Goal: Task Accomplishment & Management: Complete application form

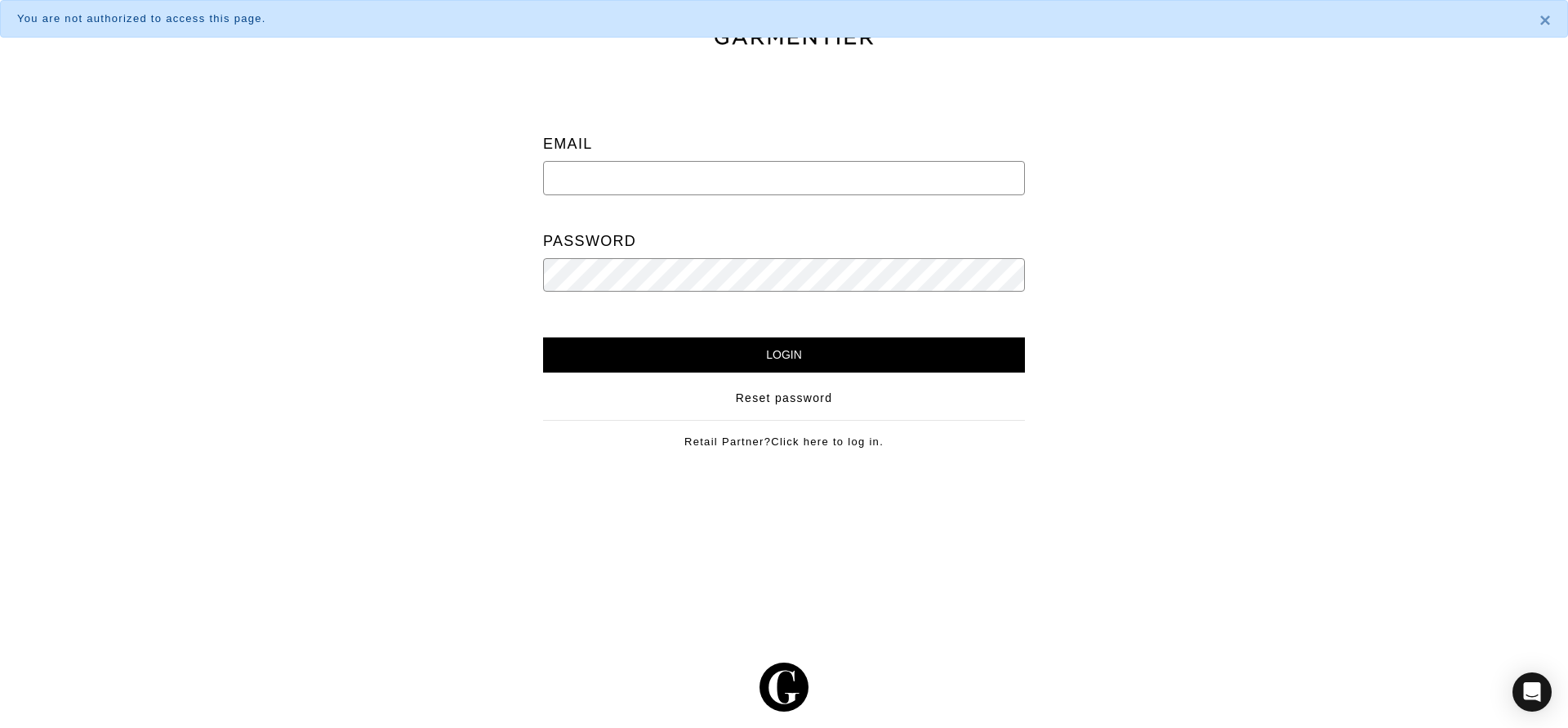
type input "cat@stylebyracheldc.com"
click at [658, 339] on input "Login" at bounding box center [784, 355] width 482 height 35
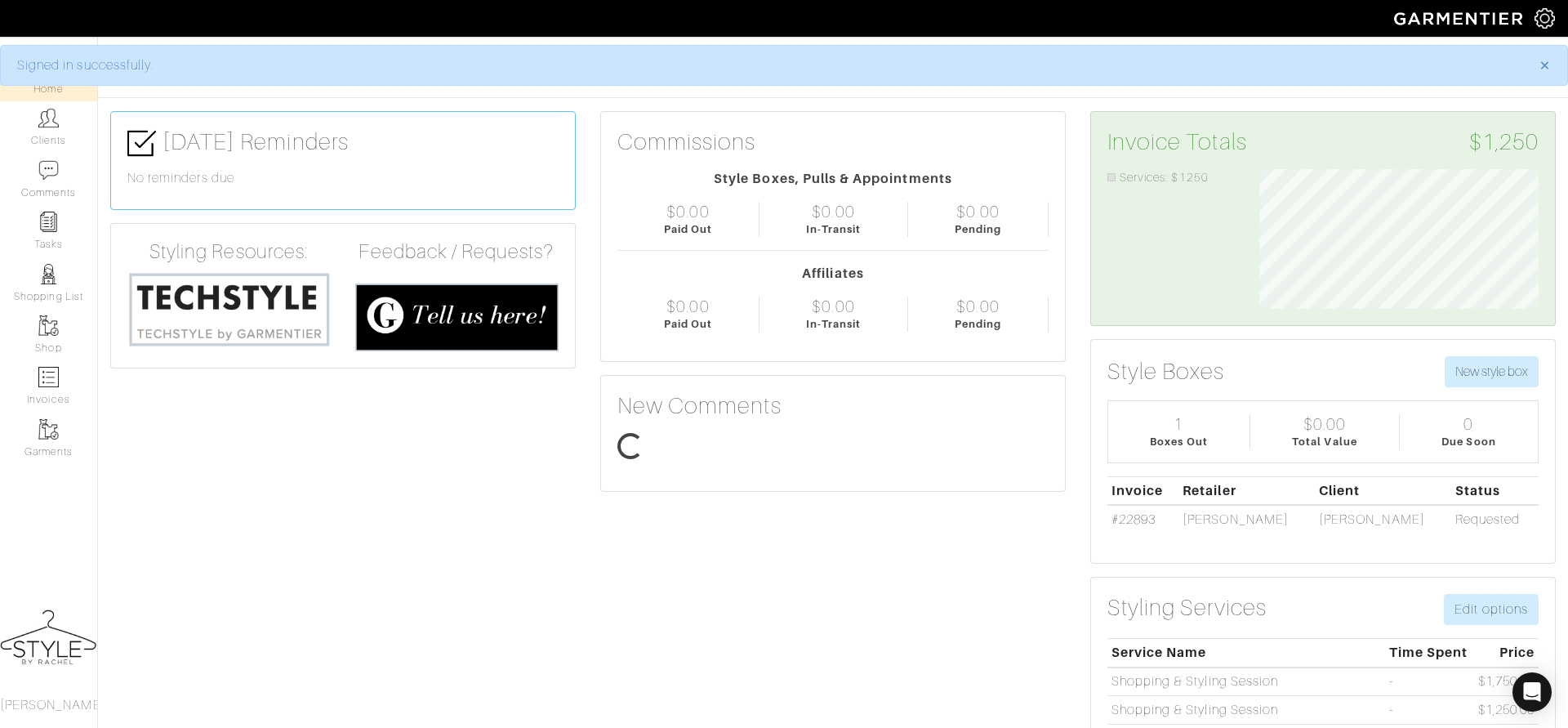
scroll to position [139, 304]
click at [55, 135] on link "Clients" at bounding box center [48, 127] width 97 height 52
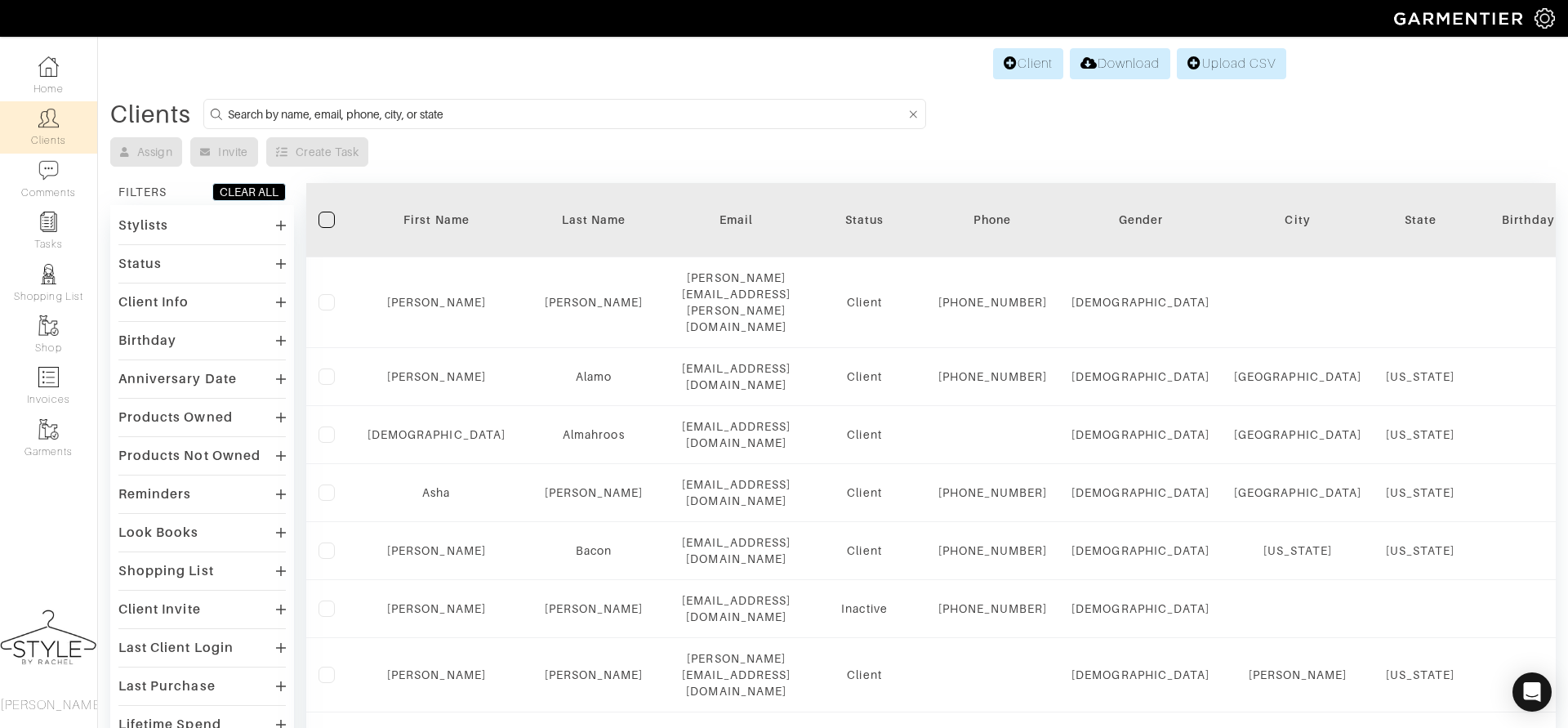
click at [462, 109] on input at bounding box center [567, 114] width 678 height 21
click at [520, 106] on input at bounding box center [567, 114] width 678 height 21
type input "victoria"
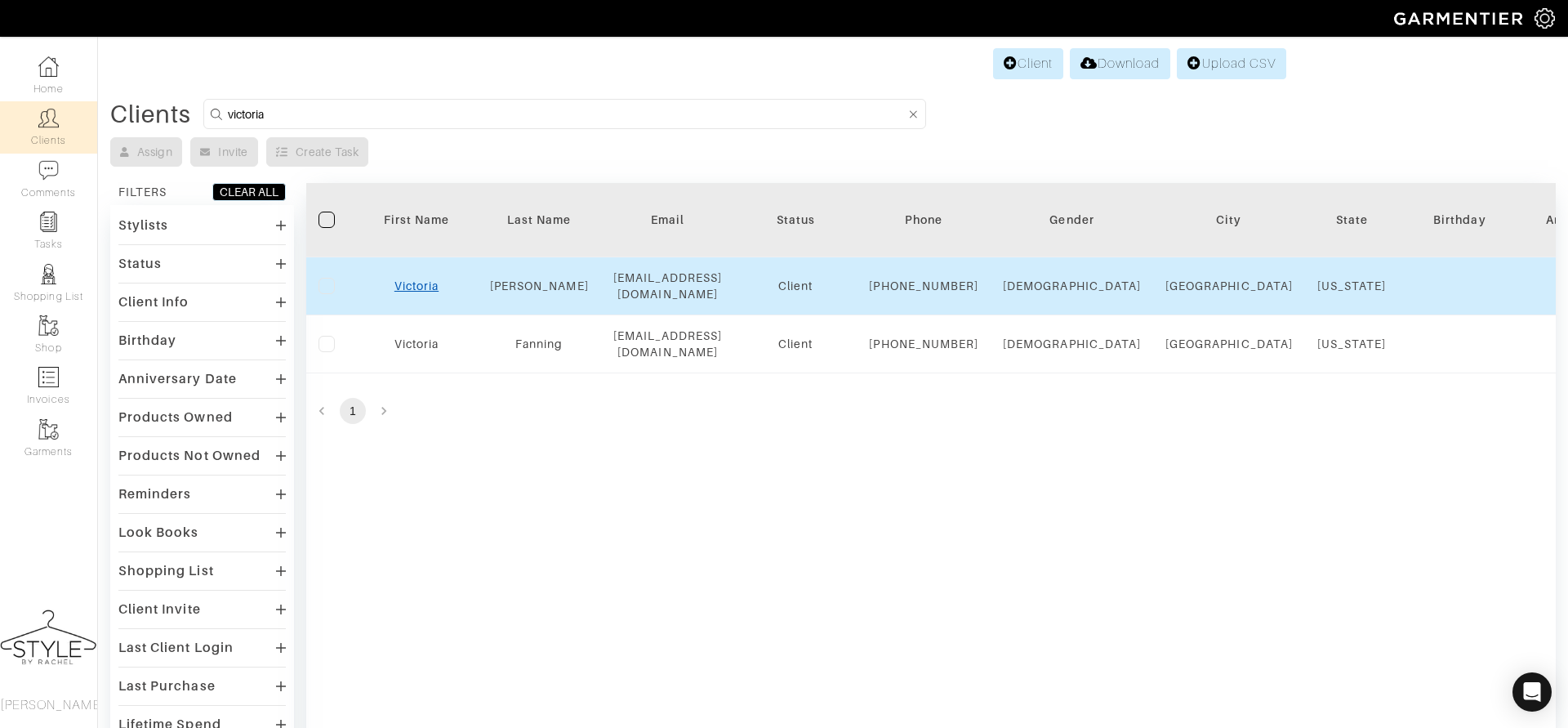
click at [410, 288] on link "Victoria" at bounding box center [416, 286] width 44 height 13
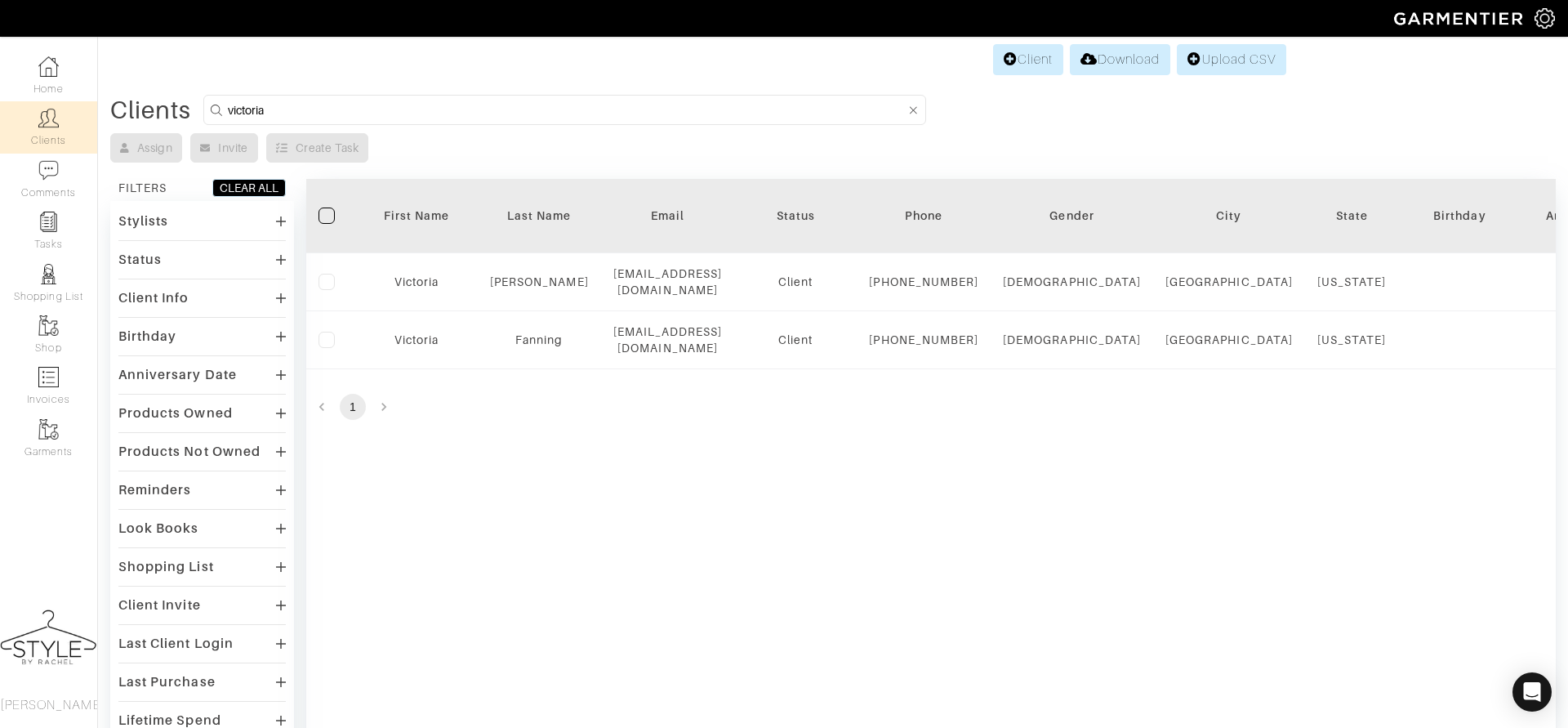
scroll to position [4, 0]
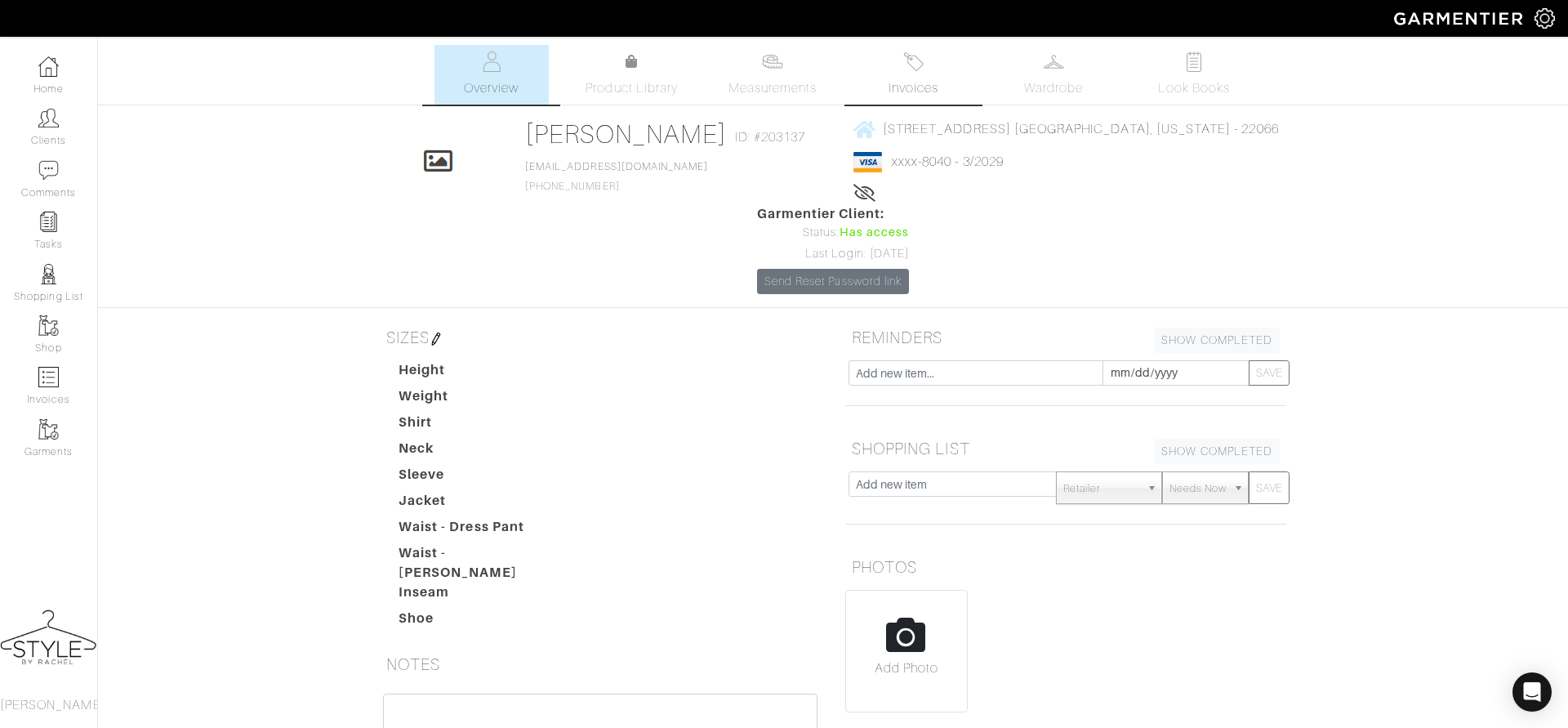
click at [907, 86] on span "Invoices" at bounding box center [913, 89] width 50 height 20
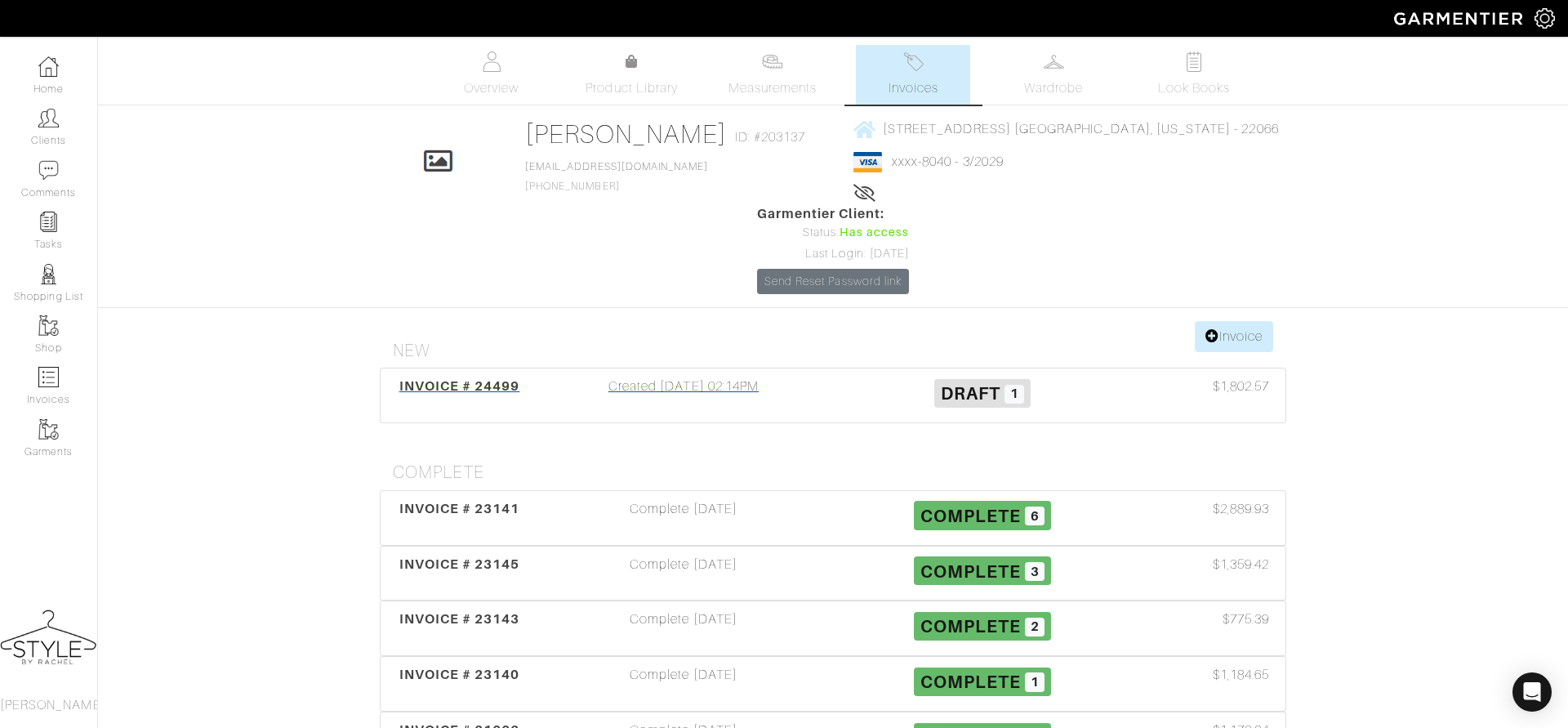
click at [508, 376] on div "INVOICE # 24499" at bounding box center [458, 395] width 149 height 38
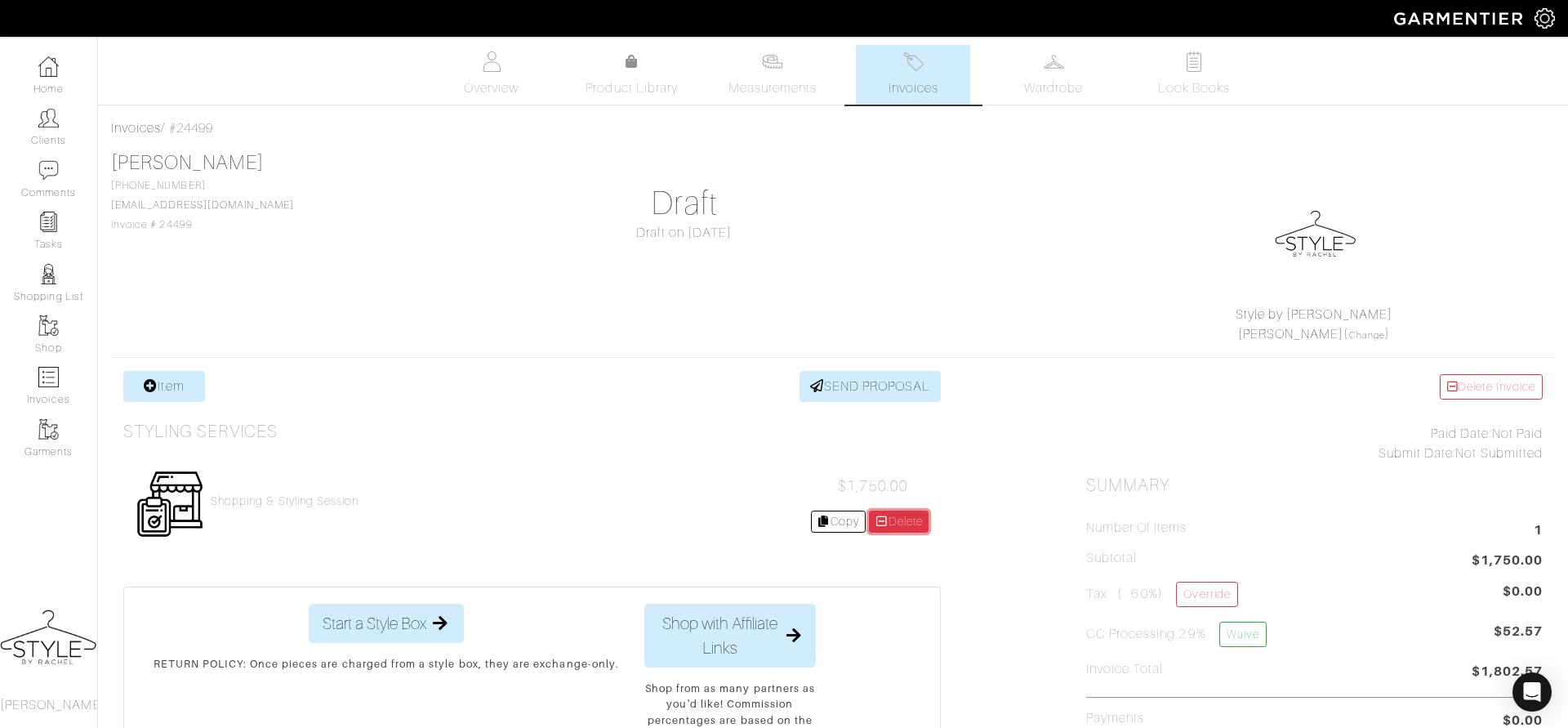
click at [909, 523] on link "Delete" at bounding box center [899, 521] width 61 height 22
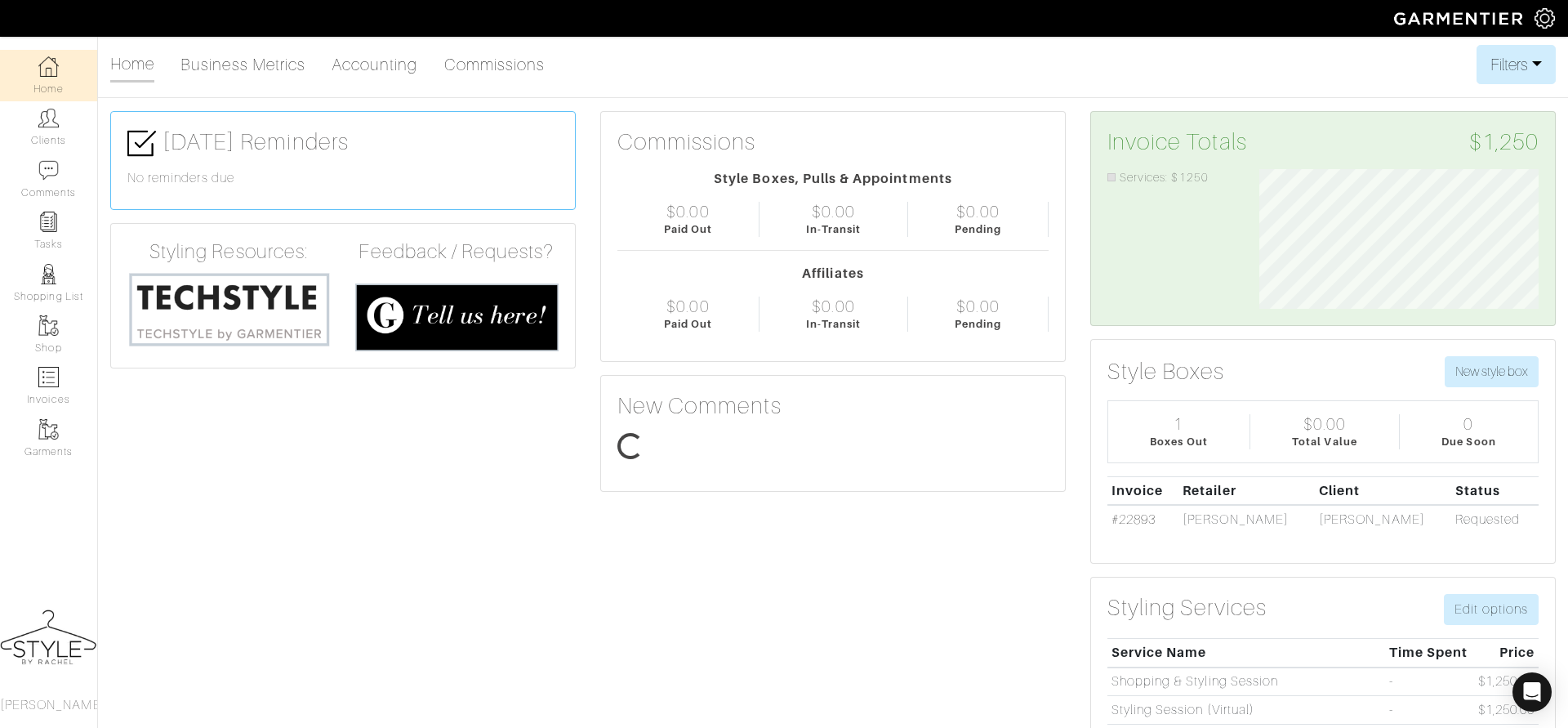
scroll to position [139, 304]
click at [55, 134] on link "Clients" at bounding box center [48, 127] width 97 height 52
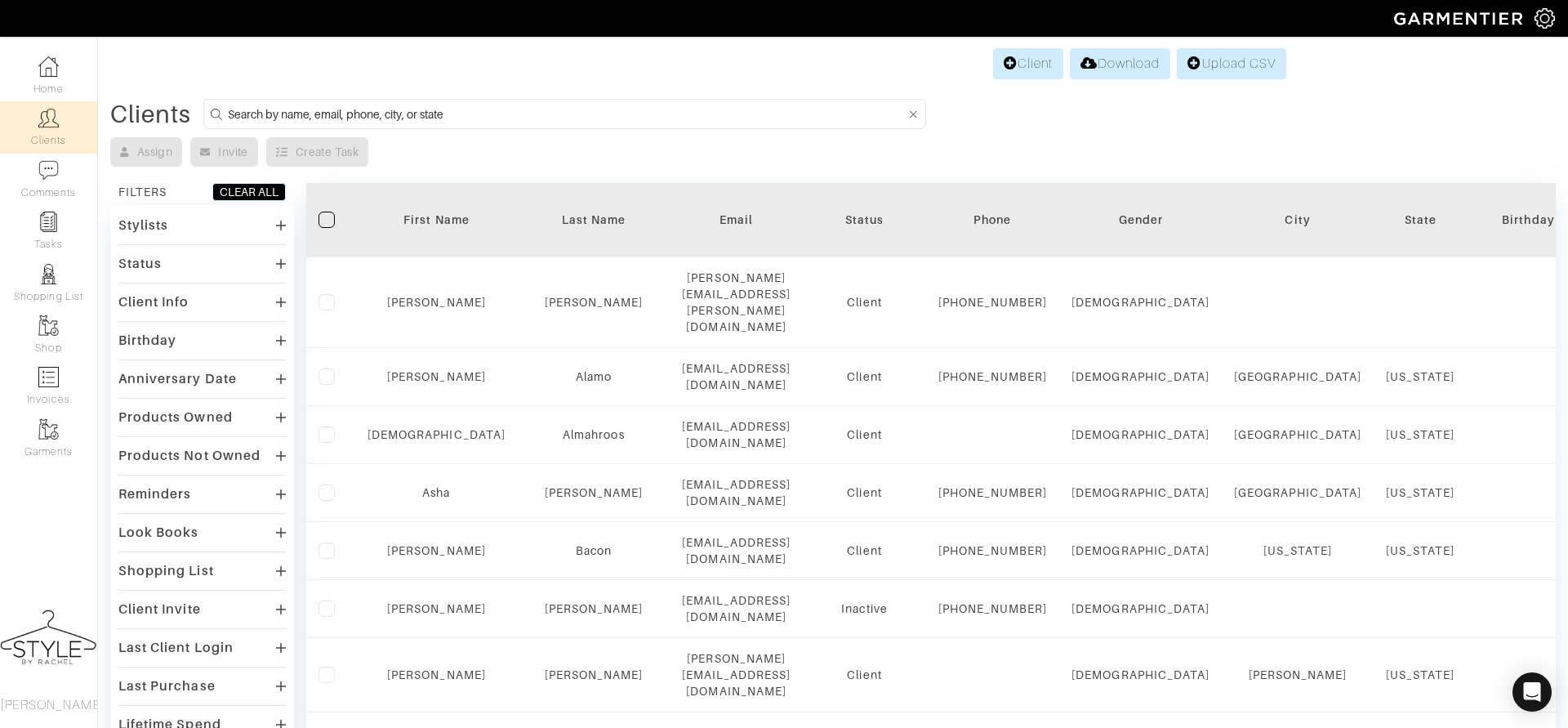
click at [409, 110] on input at bounding box center [567, 114] width 678 height 21
type input "rebecca"
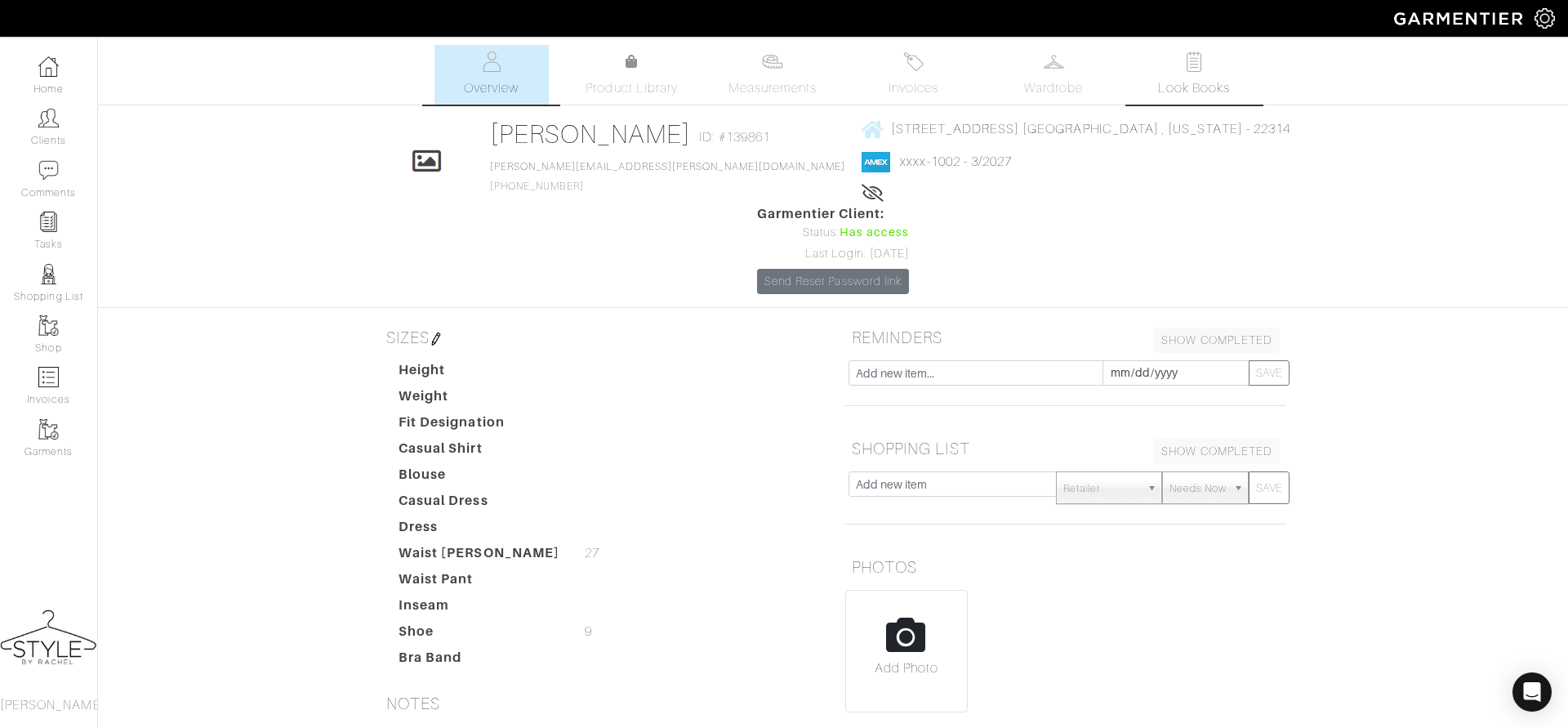
click at [1184, 84] on span "Look Books" at bounding box center [1195, 89] width 72 height 20
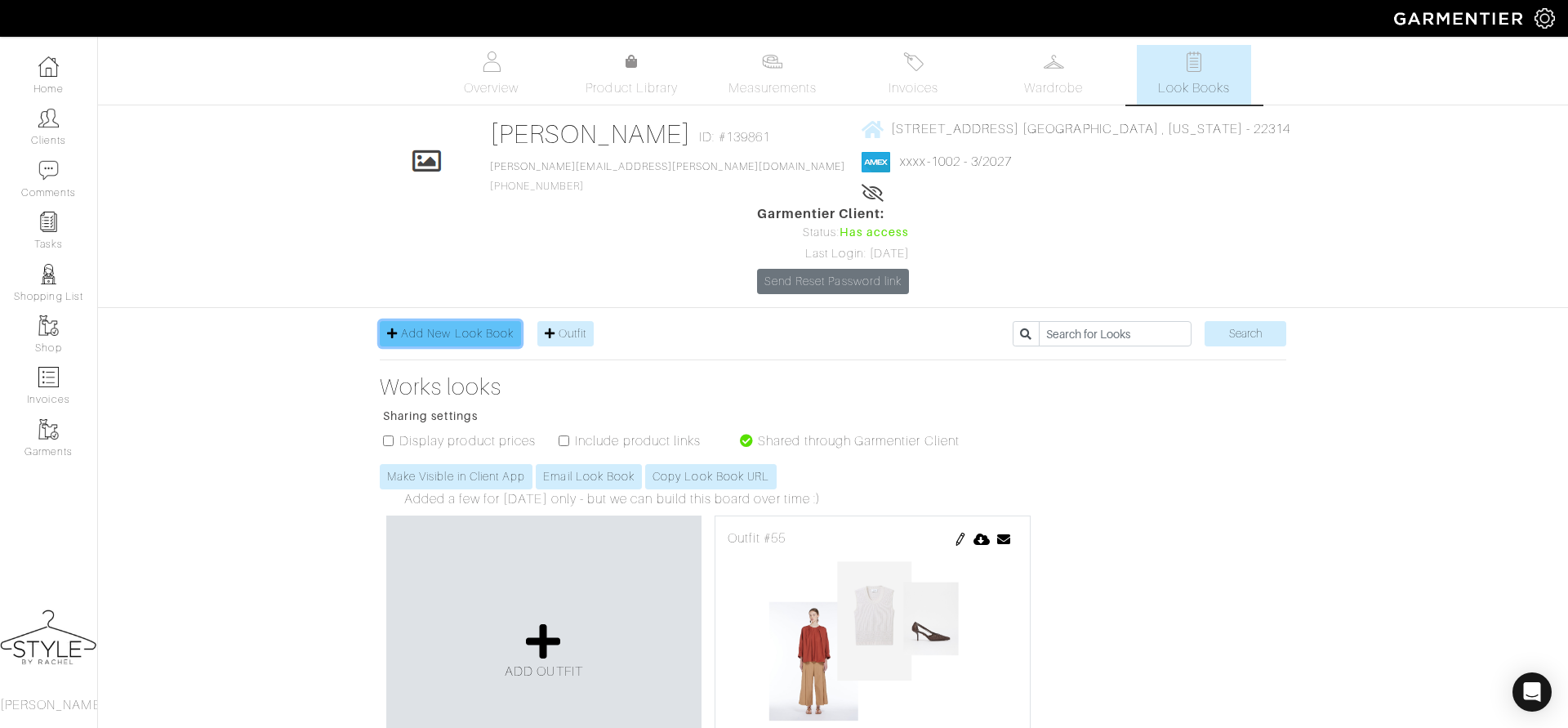
click at [430, 326] on span "Add New Look Book" at bounding box center [457, 333] width 113 height 13
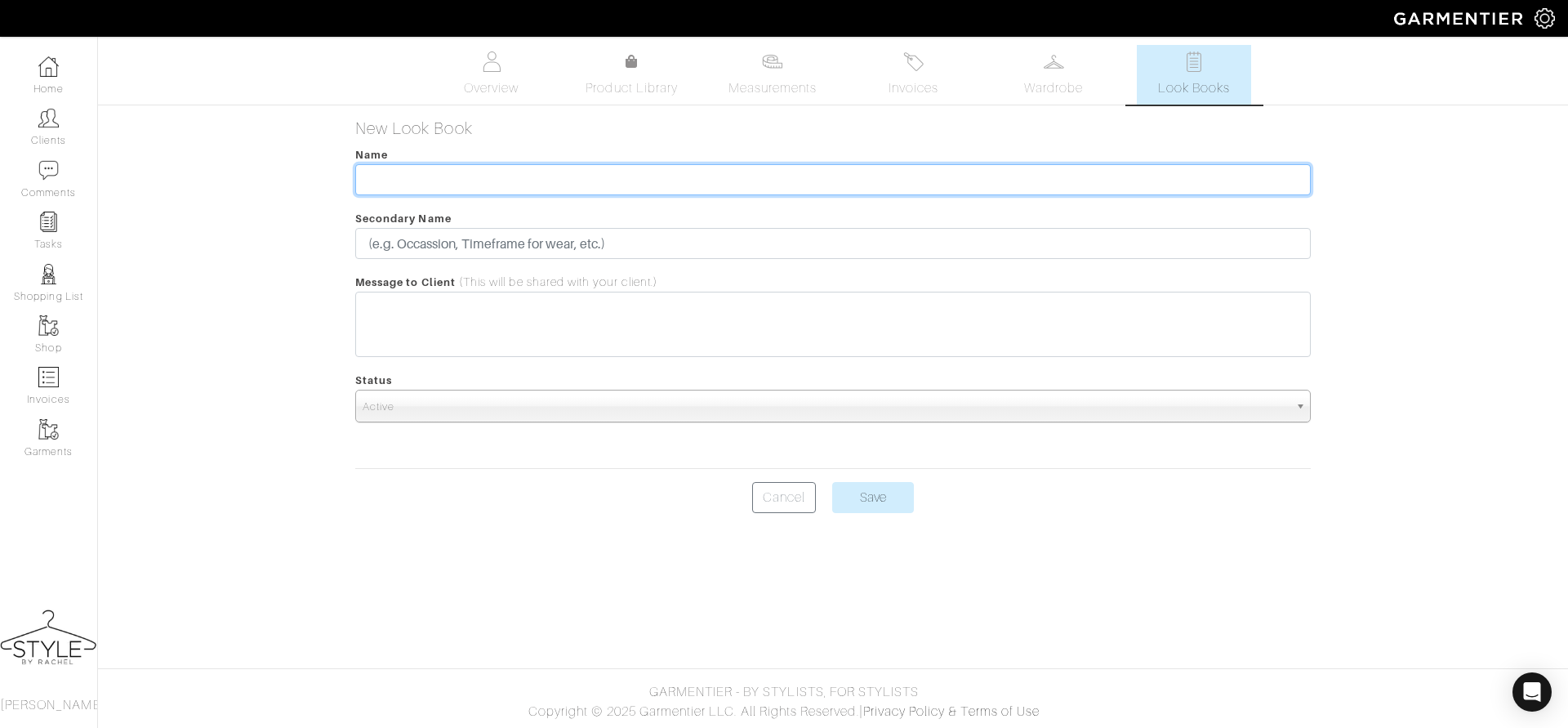
click at [410, 181] on input "text" at bounding box center [833, 180] width 956 height 31
type input "Let's Get to Work!"
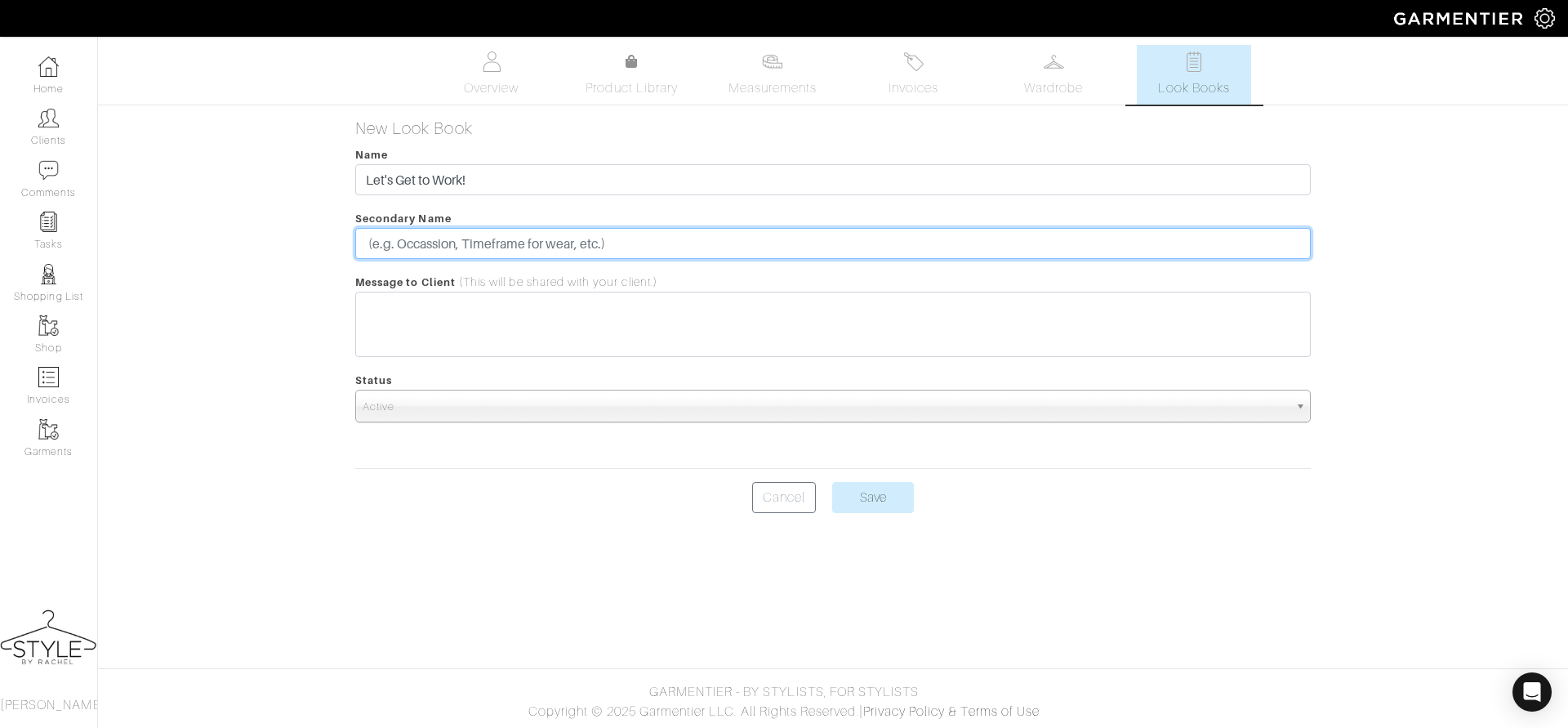
click at [692, 243] on input "text" at bounding box center [833, 243] width 956 height 31
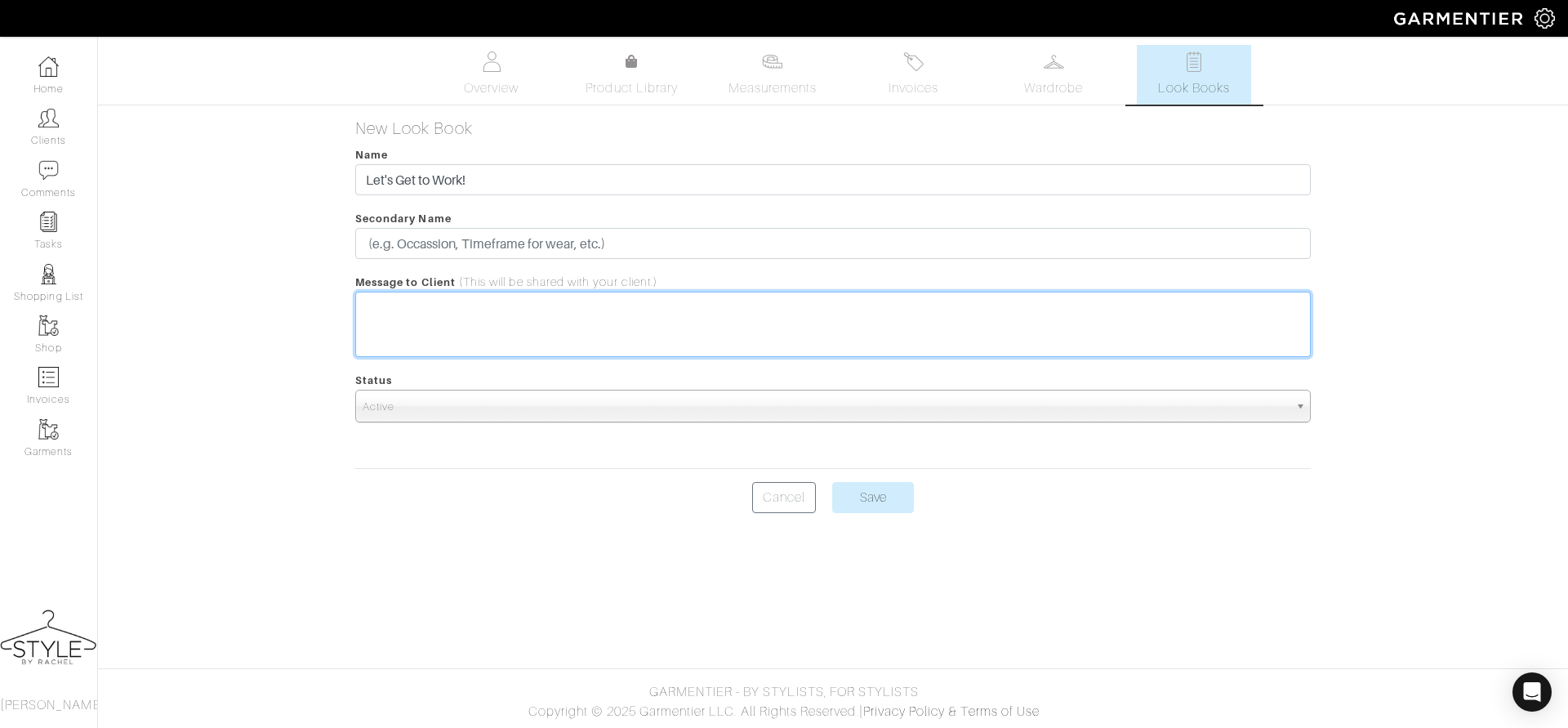
click at [420, 307] on trix-editor at bounding box center [833, 324] width 956 height 65
click at [866, 496] on input "Save" at bounding box center [873, 497] width 81 height 31
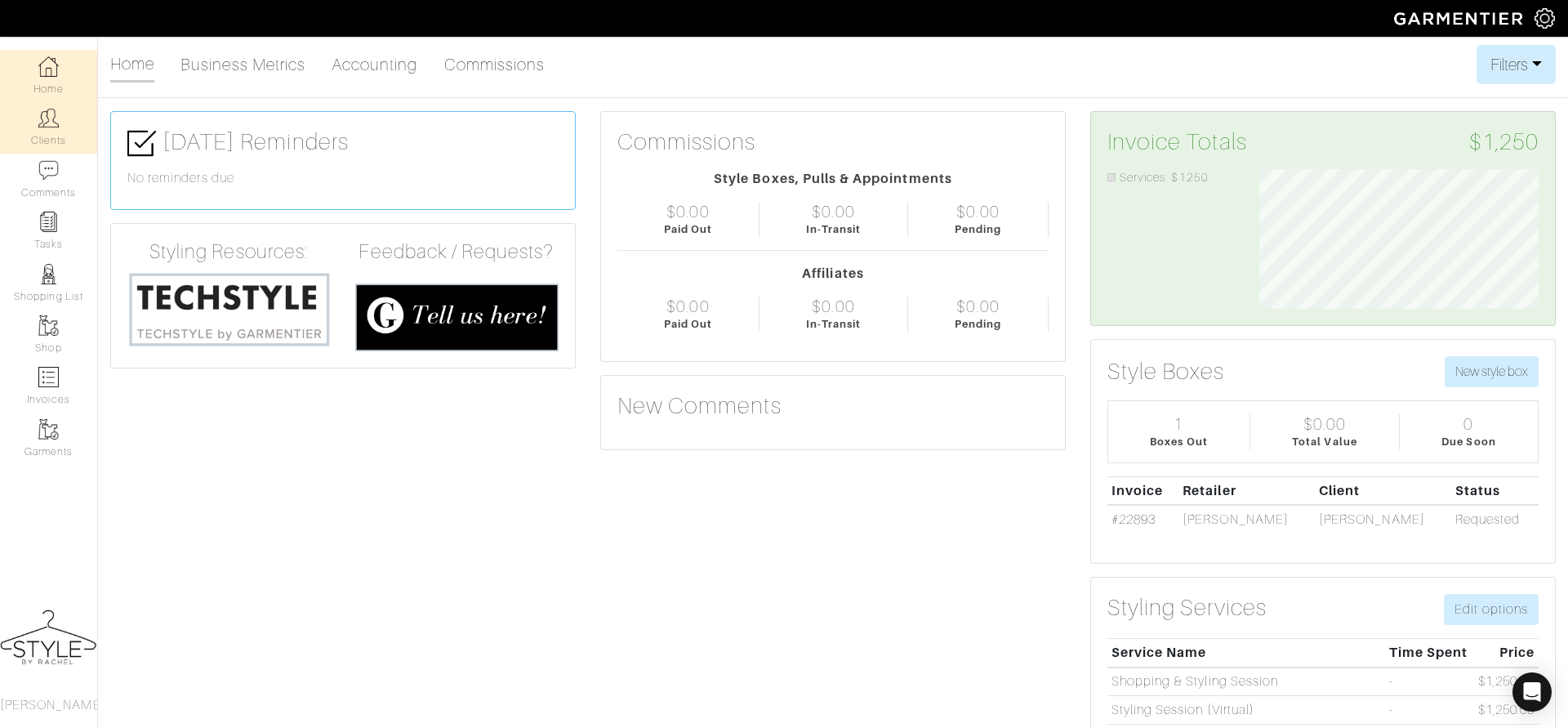
click at [64, 126] on link "Clients" at bounding box center [48, 127] width 97 height 52
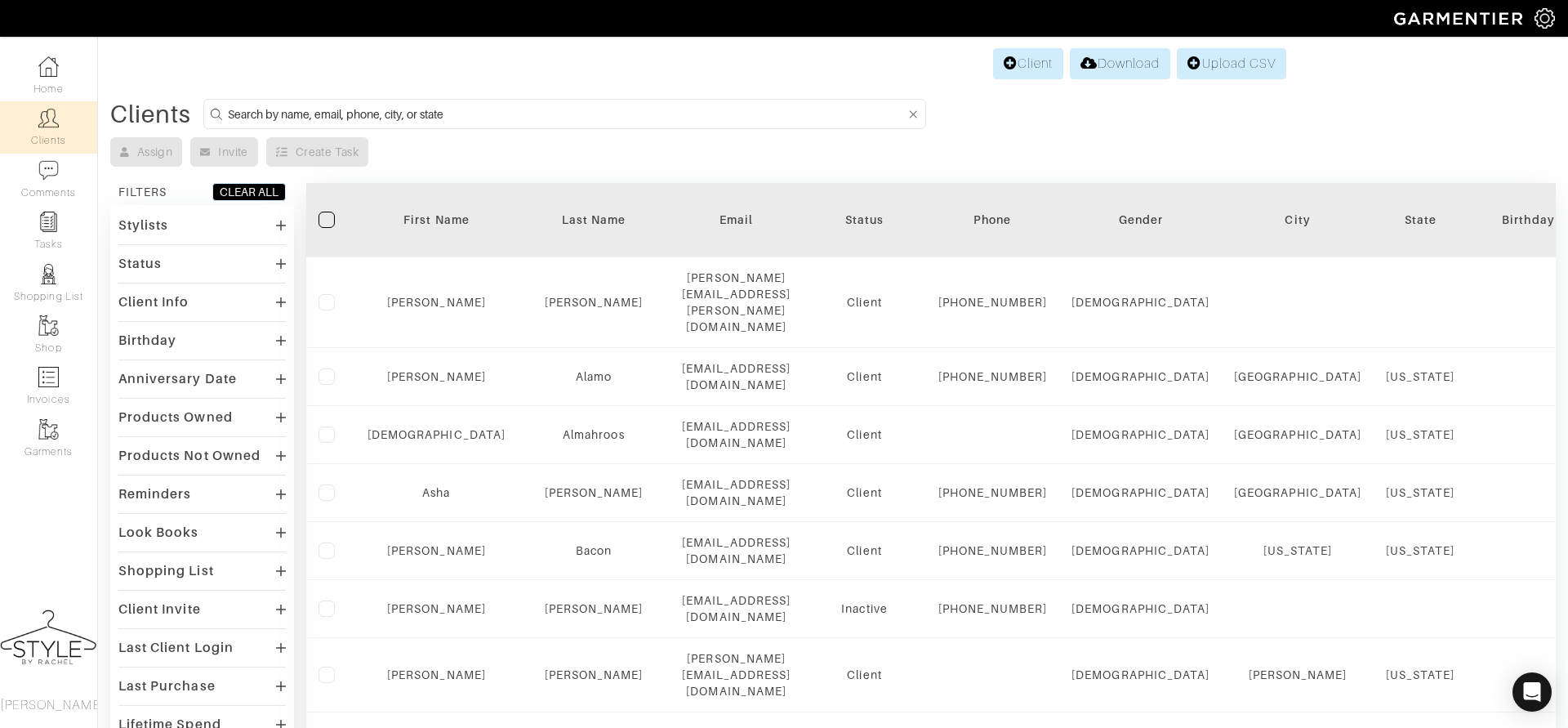
click at [364, 114] on input at bounding box center [567, 114] width 678 height 21
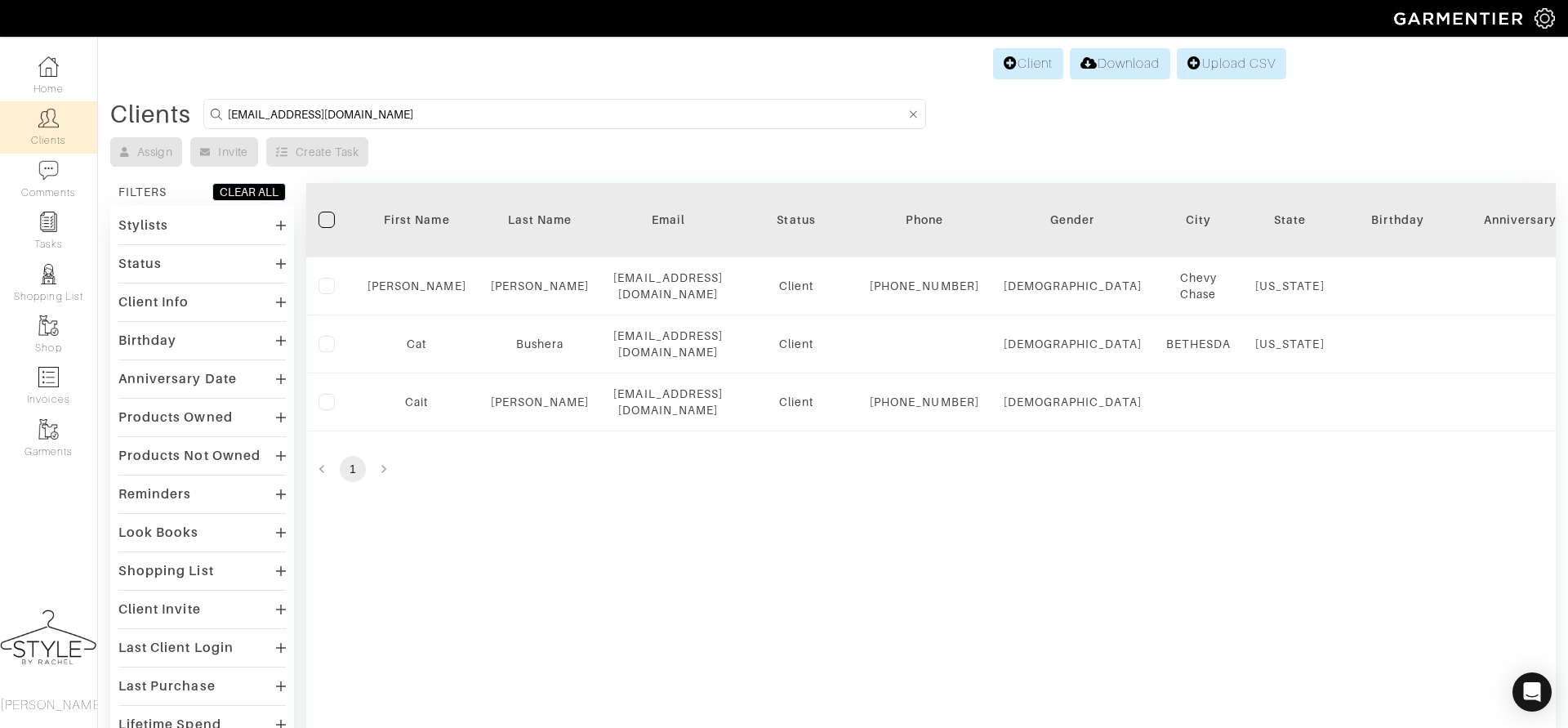
drag, startPoint x: 379, startPoint y: 122, endPoint x: 199, endPoint y: 94, distance: 182.2
click at [199, 94] on div "Client Download Upload CSV Clients [EMAIL_ADDRESS][DOMAIN_NAME] Assign Invite C…" at bounding box center [784, 414] width 1568 height 738
type input "rbec"
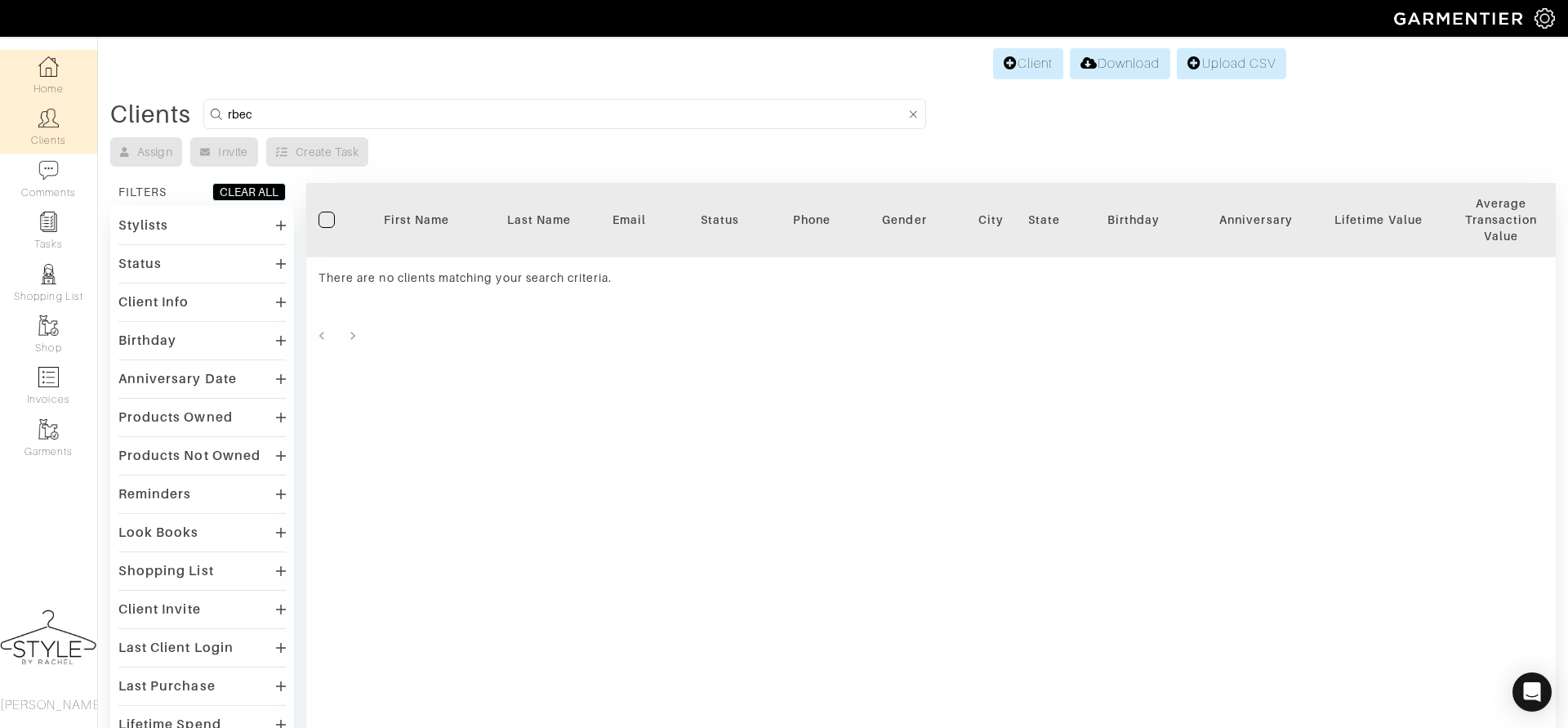
click at [59, 88] on link "Home" at bounding box center [48, 75] width 97 height 52
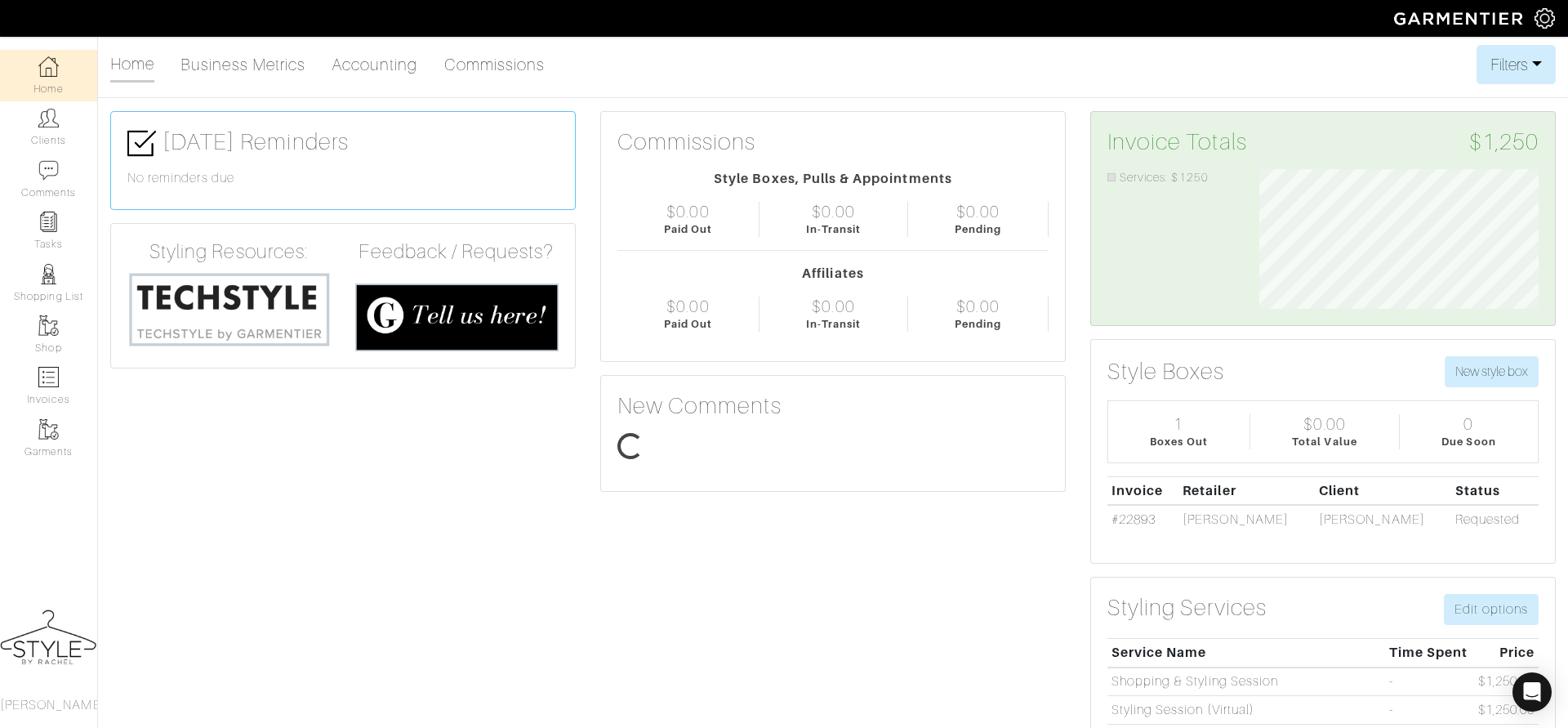
scroll to position [139, 304]
